Goal: Task Accomplishment & Management: Manage account settings

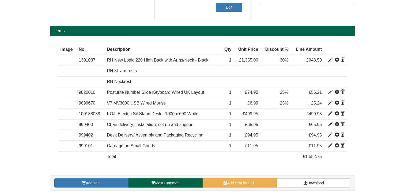
scroll to position [162, 0]
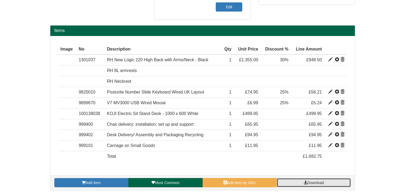
click at [312, 182] on span "Download" at bounding box center [316, 182] width 17 height 4
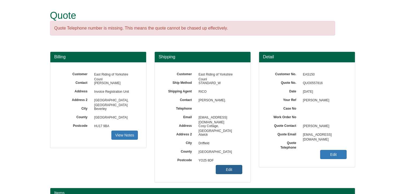
click at [228, 169] on link "Edit" at bounding box center [229, 169] width 27 height 9
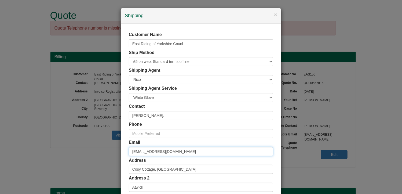
drag, startPoint x: 189, startPoint y: 152, endPoint x: 116, endPoint y: 152, distance: 72.4
click at [116, 152] on div "× Shipping Customer Name East Riding of Yorkshire Counl Ship Method Free of Cha…" at bounding box center [201, 97] width 402 height 194
paste input "Laura.bryson"
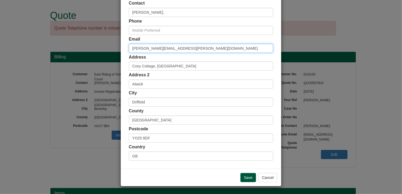
type input "Laura.bryson@eastriding.gov.uk"
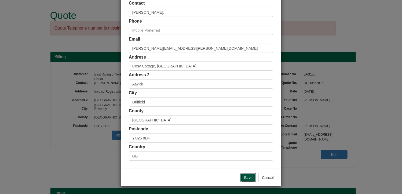
click at [250, 176] on input "Save" at bounding box center [248, 177] width 16 height 9
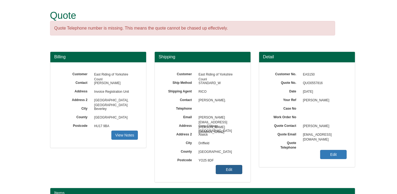
click at [234, 170] on link "Edit" at bounding box center [229, 169] width 27 height 9
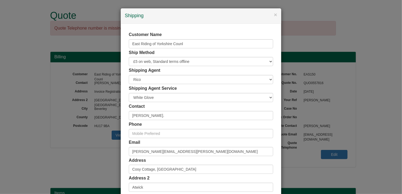
select select "GB"
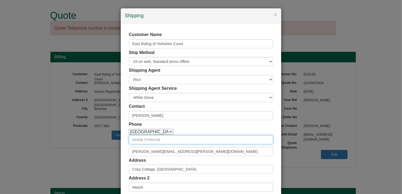
click at [159, 140] on input "text" at bounding box center [201, 139] width 144 height 9
paste input "07483 945850"
type input "07483 945850"
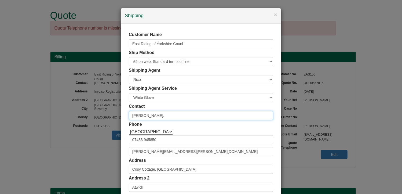
click at [156, 114] on input "Laura." at bounding box center [201, 115] width 144 height 9
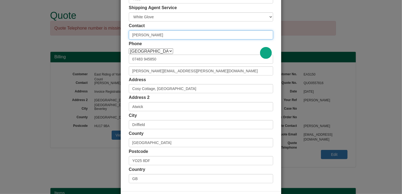
scroll to position [103, 0]
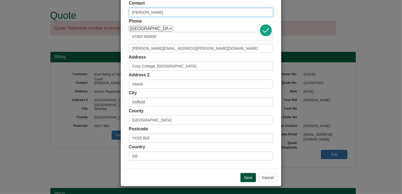
type input "Laura Bryson"
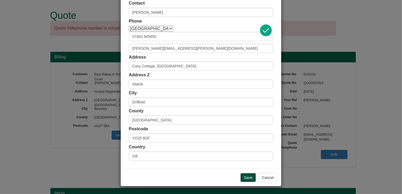
click at [244, 175] on input "Save" at bounding box center [248, 177] width 16 height 9
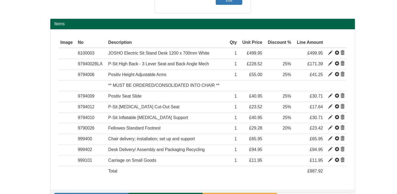
scroll to position [183, 0]
